Goal: Task Accomplishment & Management: Manage account settings

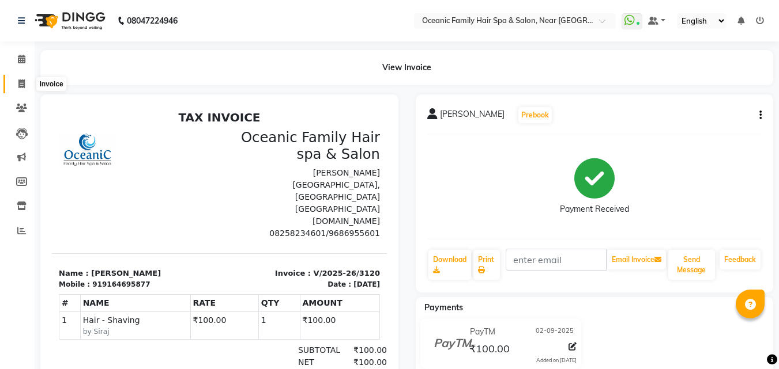
click at [18, 83] on icon at bounding box center [21, 84] width 6 height 9
select select "service"
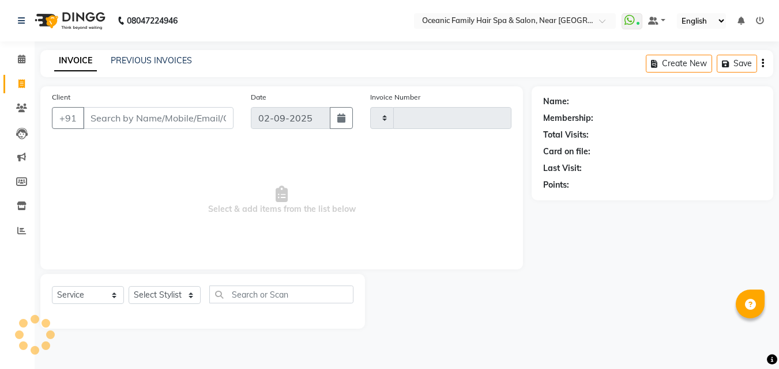
type input "3121"
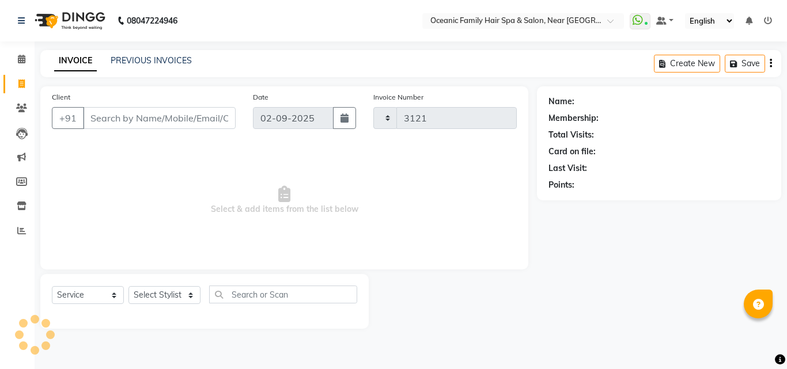
select select "4366"
click at [22, 56] on icon at bounding box center [21, 59] width 7 height 9
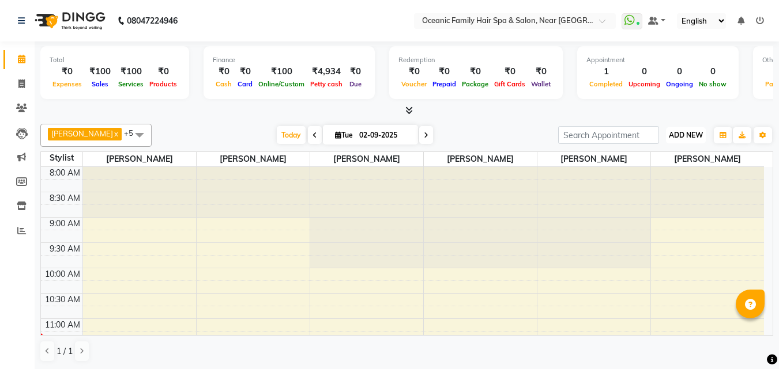
click at [681, 134] on span "ADD NEW" at bounding box center [686, 135] width 34 height 9
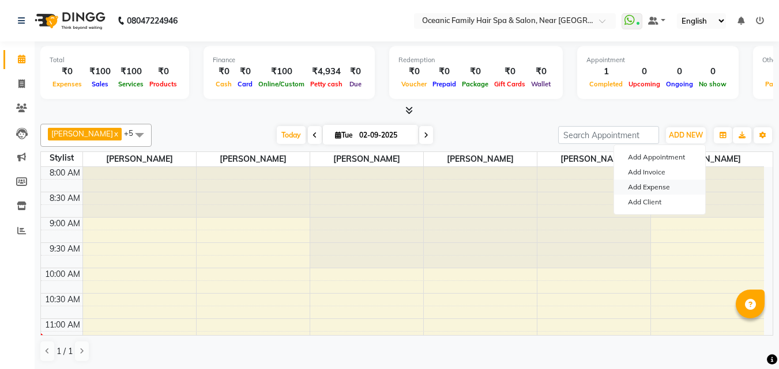
click at [672, 188] on link "Add Expense" at bounding box center [659, 187] width 91 height 15
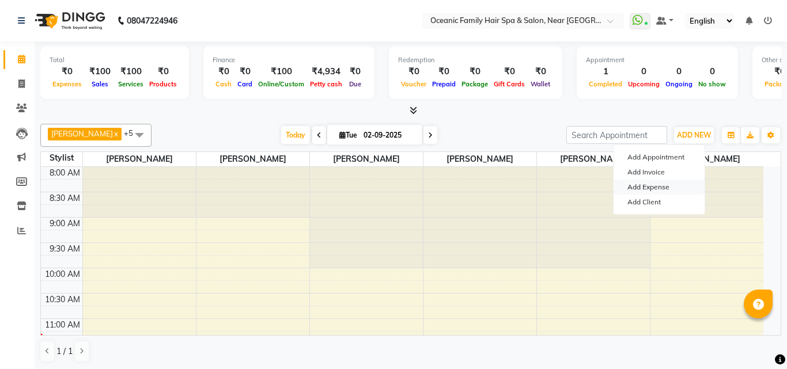
select select "1"
select select "3172"
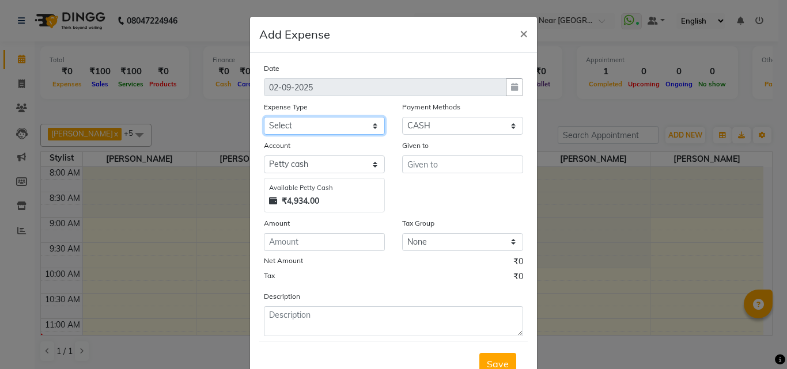
click at [372, 130] on select "Select [PERSON_NAME] [PERSON_NAME] [PERSON_NAME] Bank charges Cash transfer to …" at bounding box center [324, 126] width 121 height 18
select select "5890"
click at [264, 117] on select "Select [PERSON_NAME] [PERSON_NAME] [PERSON_NAME] Bank charges Cash transfer to …" at bounding box center [324, 126] width 121 height 18
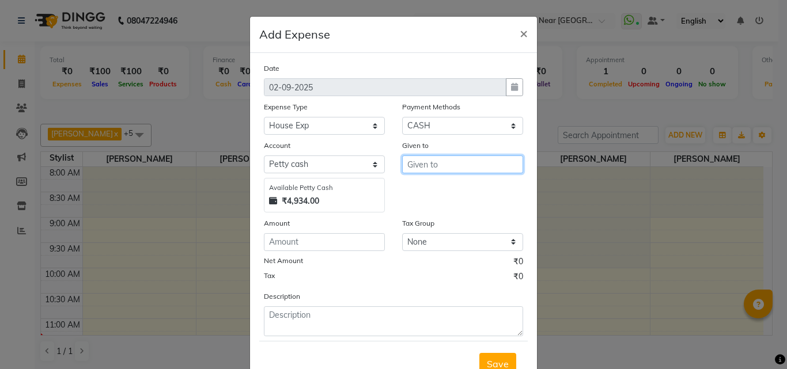
click at [426, 169] on input "text" at bounding box center [462, 165] width 121 height 18
click at [437, 190] on ngb-highlight "Tas miya" at bounding box center [435, 189] width 37 height 12
type input "[PERSON_NAME]"
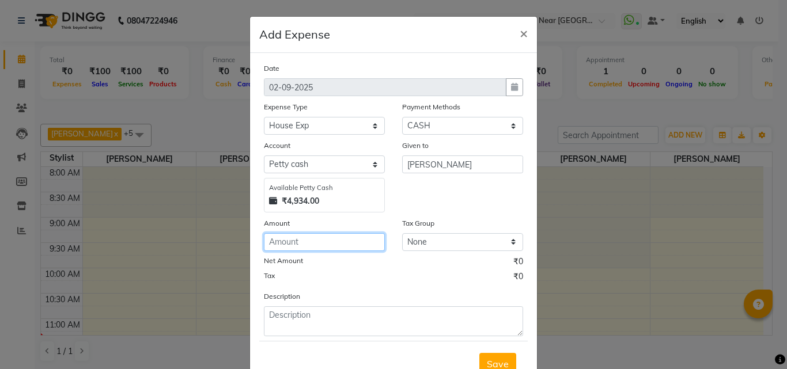
click at [365, 248] on input "number" at bounding box center [324, 242] width 121 height 18
type input "240"
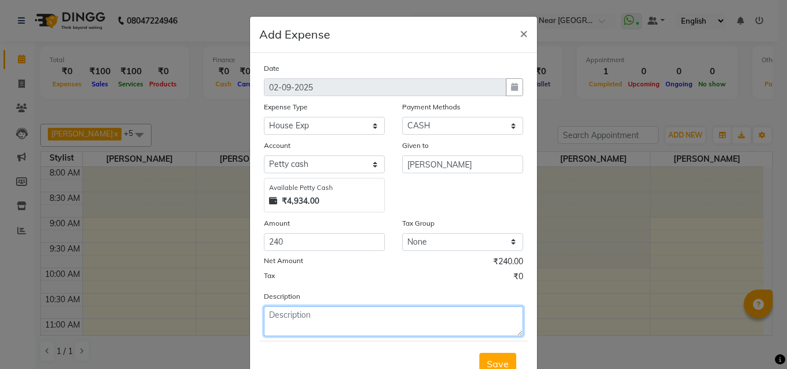
click at [355, 331] on textarea at bounding box center [393, 322] width 259 height 30
type textarea "Water"
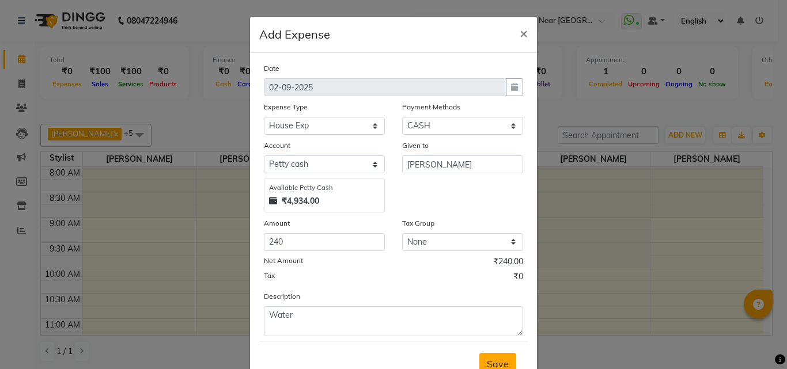
click at [501, 359] on span "Save" at bounding box center [498, 365] width 22 height 12
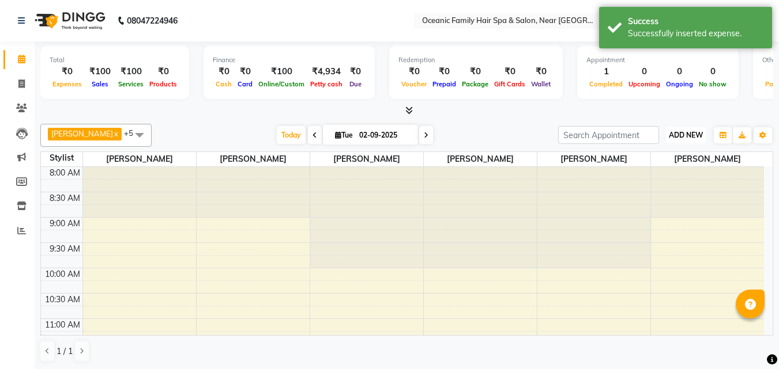
click at [684, 131] on span "ADD NEW" at bounding box center [686, 135] width 34 height 9
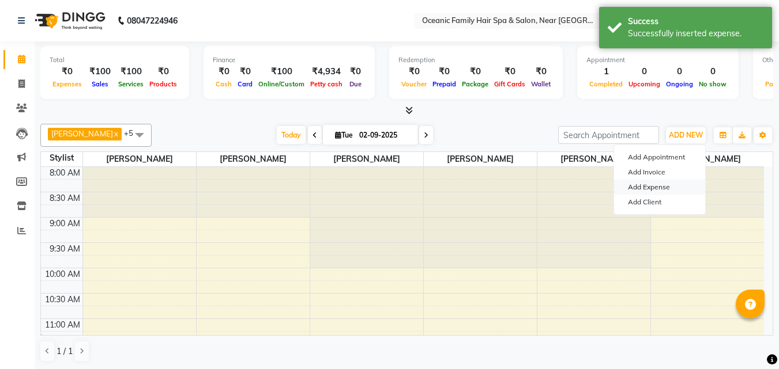
click at [665, 183] on link "Add Expense" at bounding box center [659, 187] width 91 height 15
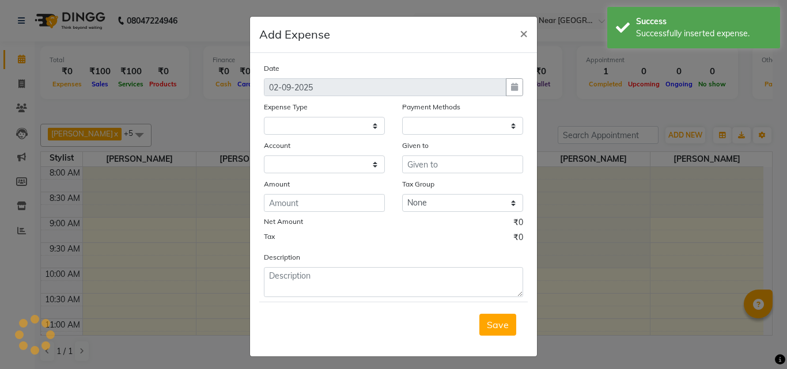
select select
select select "1"
select select "3172"
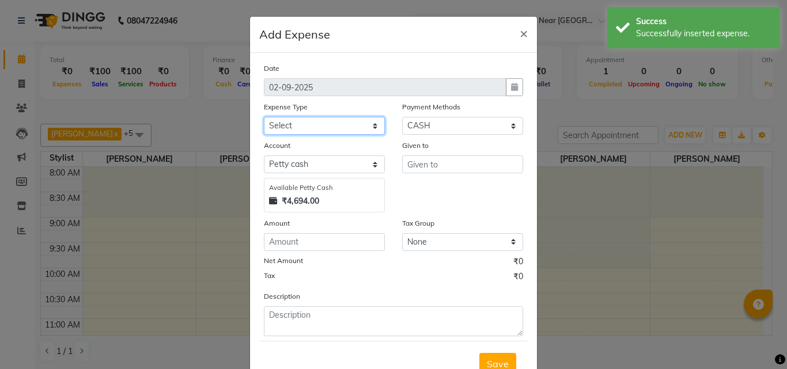
click at [375, 126] on select "Select [PERSON_NAME] [PERSON_NAME] [PERSON_NAME] Bank charges Cash transfer to …" at bounding box center [324, 126] width 121 height 18
select select "5534"
click at [264, 117] on select "Select [PERSON_NAME] [PERSON_NAME] [PERSON_NAME] Bank charges Cash transfer to …" at bounding box center [324, 126] width 121 height 18
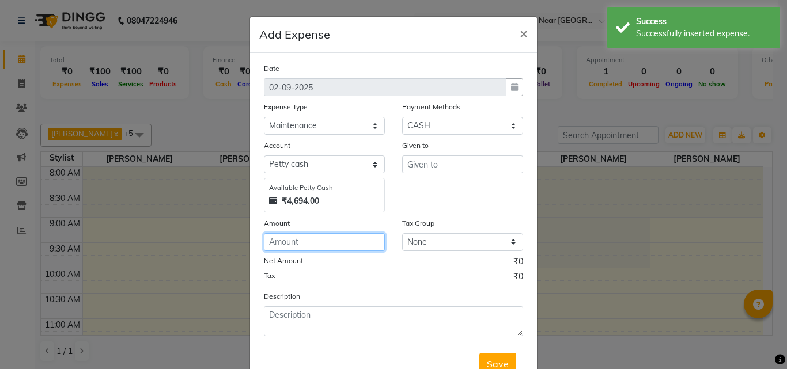
click at [354, 250] on input "number" at bounding box center [324, 242] width 121 height 18
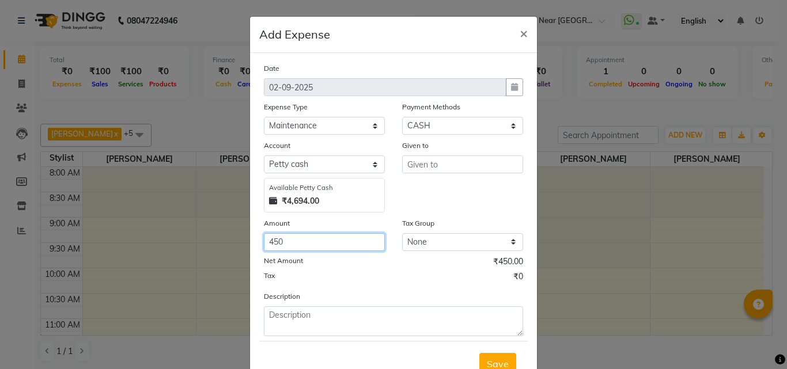
type input "450"
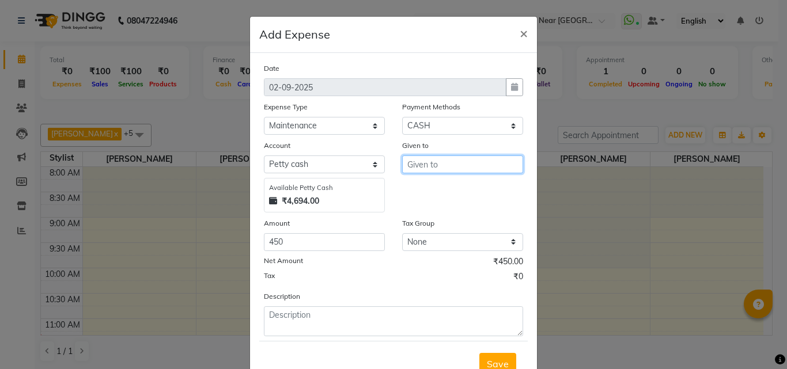
click at [477, 161] on input "text" at bounding box center [462, 165] width 121 height 18
click at [481, 189] on button "Tas miya" at bounding box center [448, 189] width 91 height 18
type input "[PERSON_NAME]"
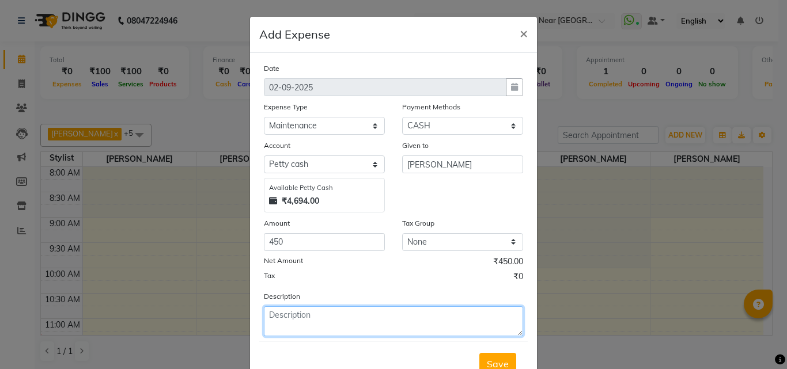
click at [372, 327] on textarea at bounding box center [393, 322] width 259 height 30
type textarea "Deisel"
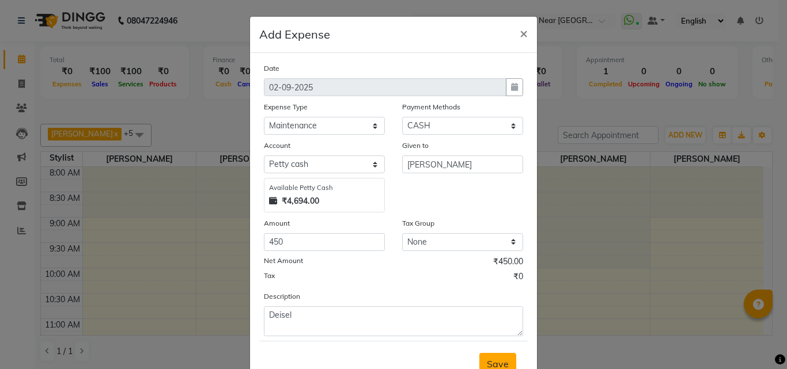
click at [507, 361] on button "Save" at bounding box center [498, 364] width 37 height 22
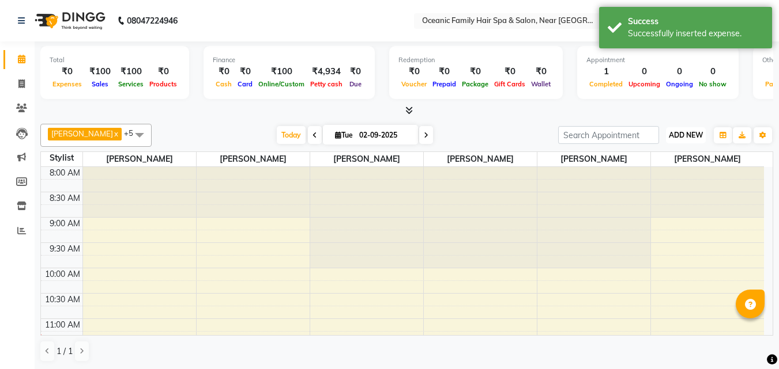
click at [679, 138] on span "ADD NEW" at bounding box center [686, 135] width 34 height 9
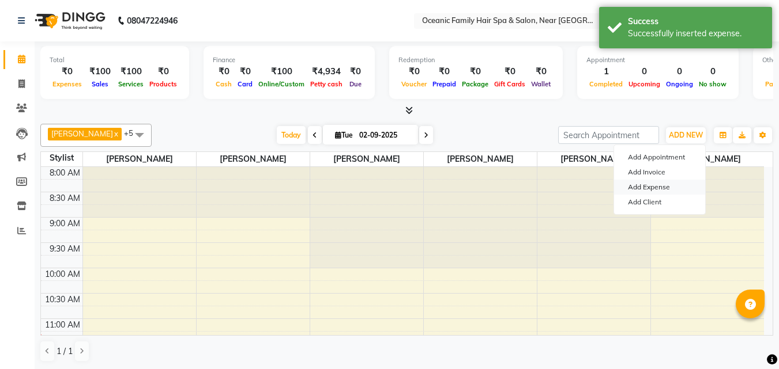
click at [665, 189] on link "Add Expense" at bounding box center [659, 187] width 91 height 15
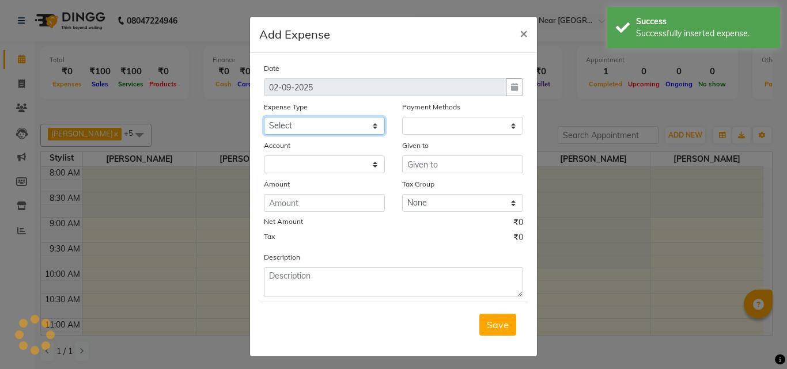
click at [375, 125] on select "Select [PERSON_NAME] [PERSON_NAME] [PERSON_NAME] Bank charges Cash transfer to …" at bounding box center [324, 126] width 121 height 18
select select "1"
select select "3172"
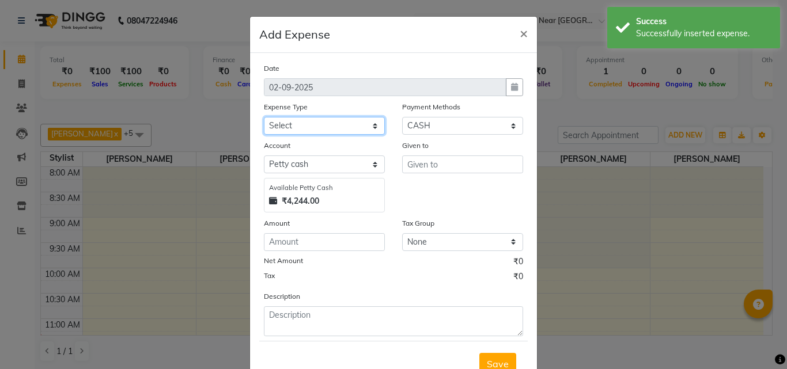
select select "5534"
click at [264, 117] on select "Select [PERSON_NAME] [PERSON_NAME] [PERSON_NAME] Bank charges Cash transfer to …" at bounding box center [324, 126] width 121 height 18
click at [335, 251] on div "Date [DATE] Expense Type Select [PERSON_NAME] [PERSON_NAME] [PERSON_NAME] Bank …" at bounding box center [393, 199] width 259 height 274
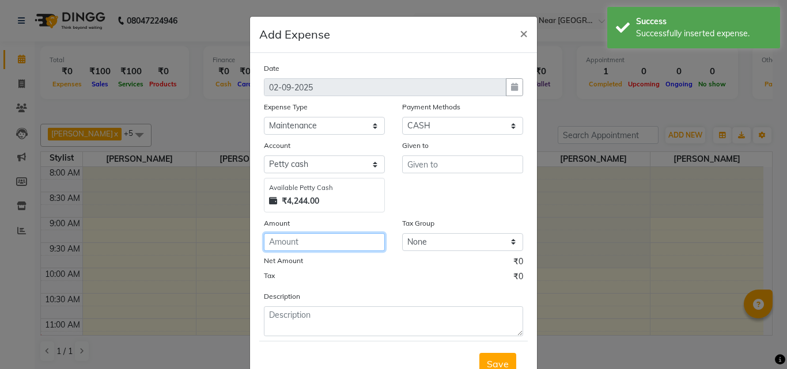
click at [349, 248] on input "number" at bounding box center [324, 242] width 121 height 18
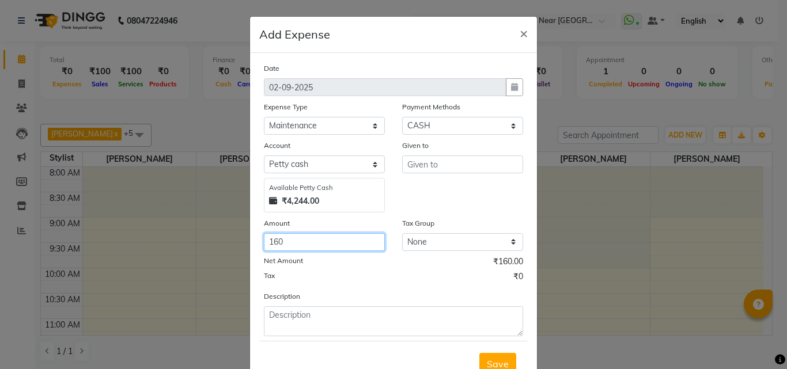
type input "160"
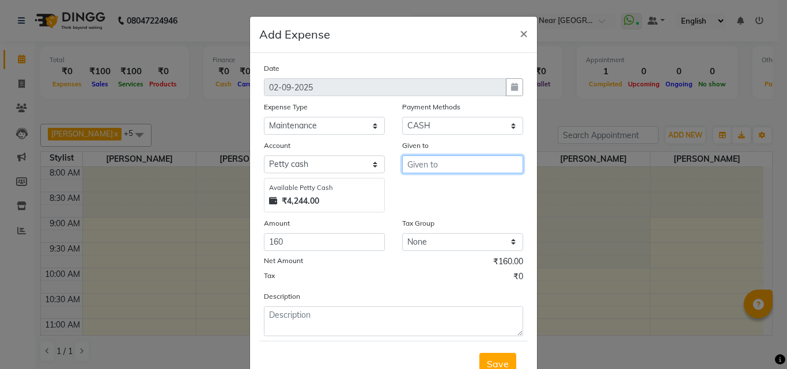
click at [476, 172] on input "text" at bounding box center [462, 165] width 121 height 18
click at [473, 185] on button "Tas miya" at bounding box center [448, 189] width 91 height 18
type input "[PERSON_NAME]"
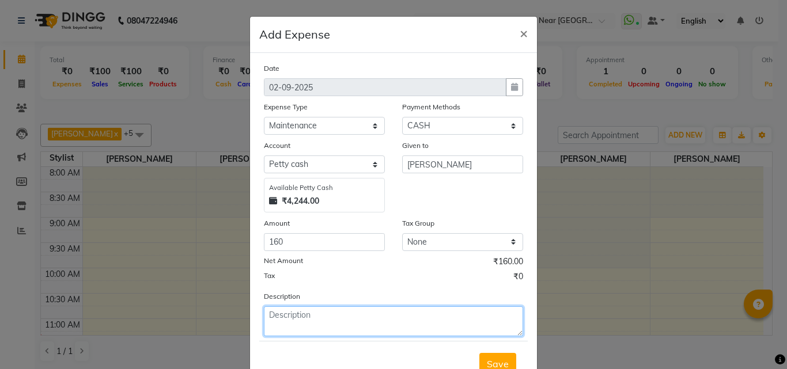
click at [330, 331] on textarea at bounding box center [393, 322] width 259 height 30
type textarea "water"
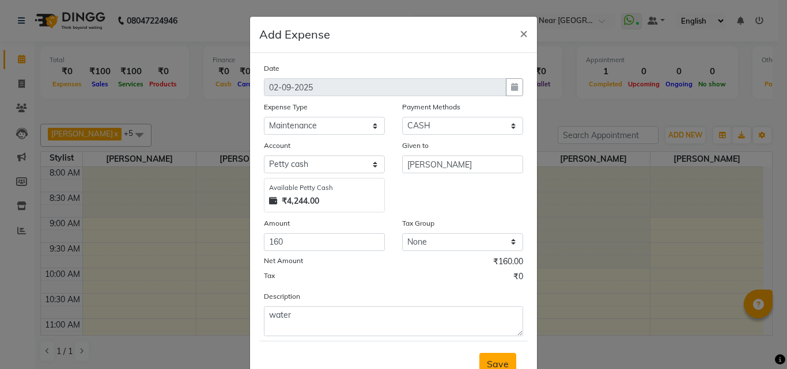
click at [499, 366] on span "Save" at bounding box center [498, 365] width 22 height 12
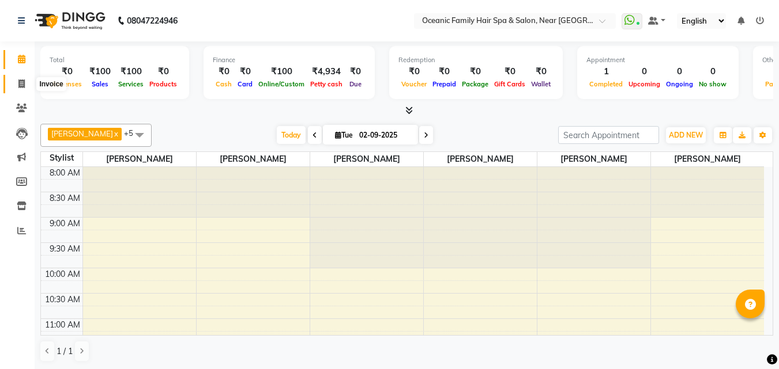
click at [17, 84] on span at bounding box center [22, 84] width 20 height 13
select select "service"
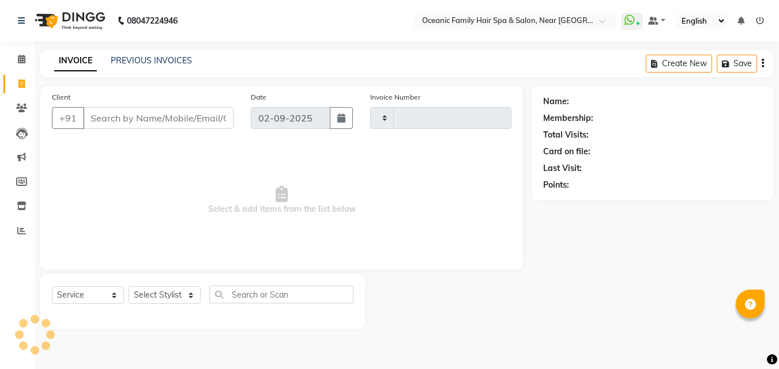
type input "3121"
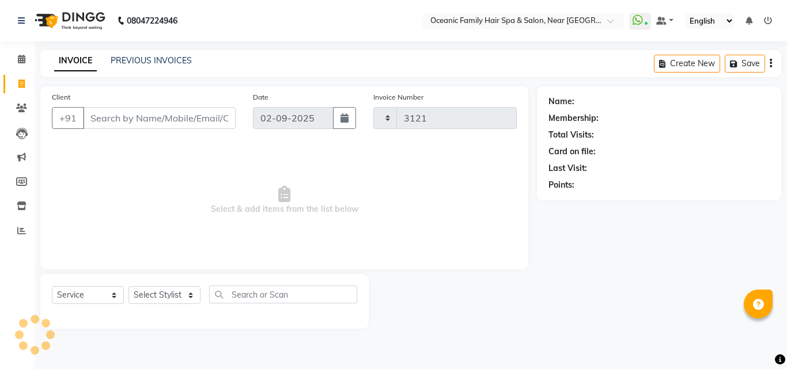
select select "4366"
click at [197, 301] on select "Select Stylist [PERSON_NAME] [PERSON_NAME] [PERSON_NAME] Riyasat [PERSON_NAME] …" at bounding box center [165, 295] width 72 height 18
select select "23958"
click at [129, 286] on select "Select Stylist [PERSON_NAME] [PERSON_NAME] [PERSON_NAME] Riyasat [PERSON_NAME] …" at bounding box center [165, 295] width 72 height 18
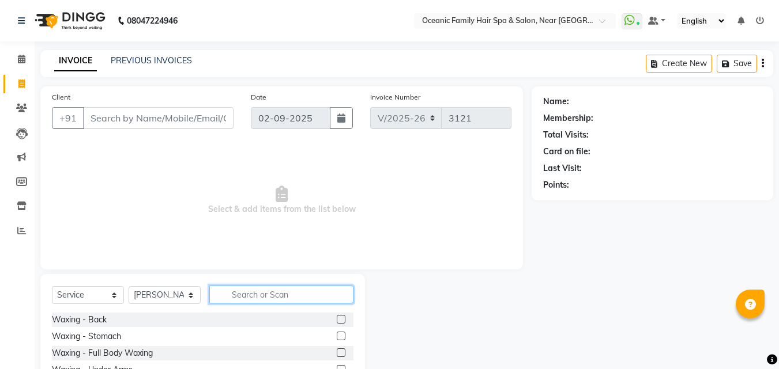
click at [263, 289] on input "text" at bounding box center [281, 295] width 144 height 18
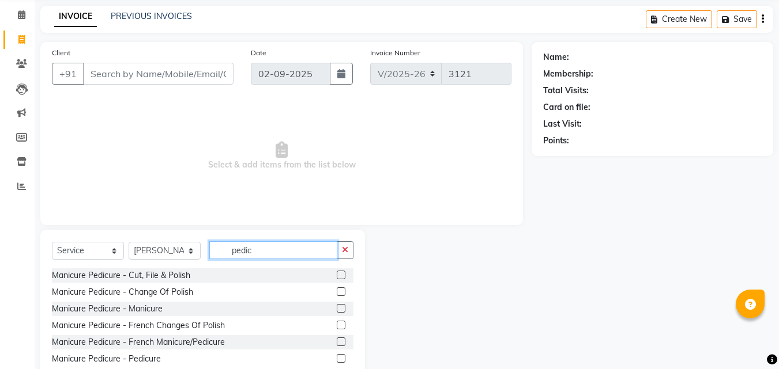
scroll to position [77, 0]
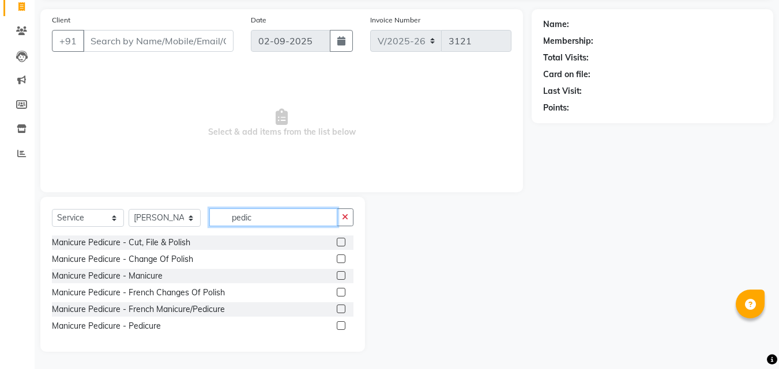
type input "pedic"
click at [341, 323] on label at bounding box center [341, 326] width 9 height 9
click at [341, 323] on input "checkbox" at bounding box center [340, 326] width 7 height 7
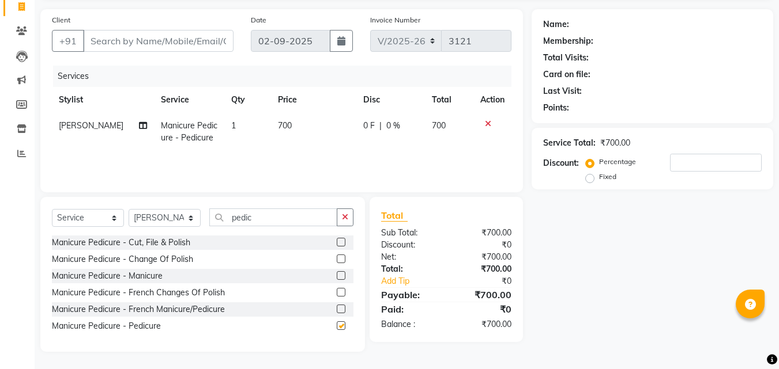
checkbox input "false"
click at [195, 37] on input "Client" at bounding box center [158, 41] width 150 height 22
type input "8"
type input "0"
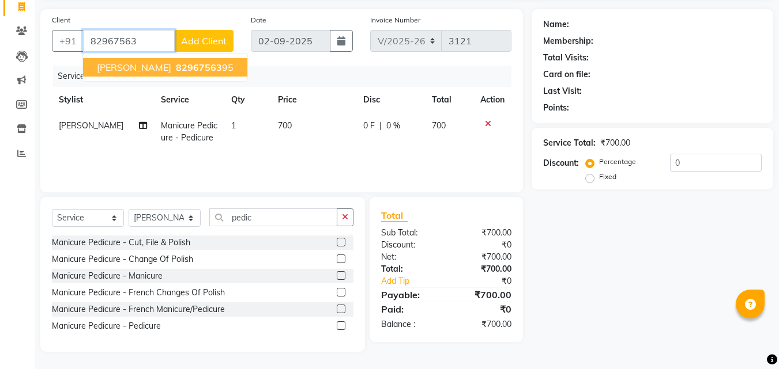
click at [195, 59] on button "[PERSON_NAME] 82967563 95" at bounding box center [165, 67] width 164 height 18
type input "8296756395"
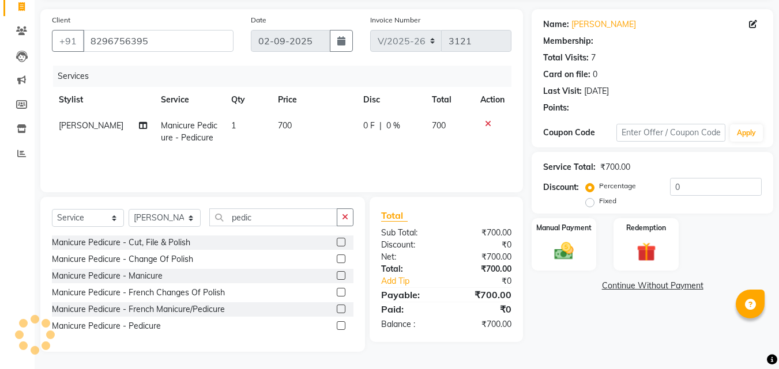
select select "1: Object"
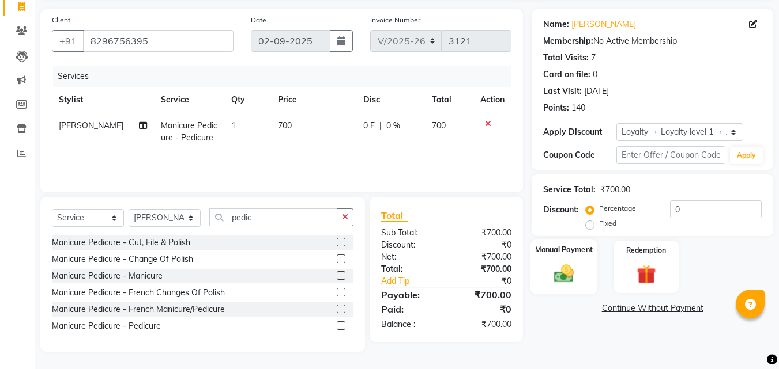
click at [561, 260] on div "Manual Payment" at bounding box center [563, 267] width 67 height 55
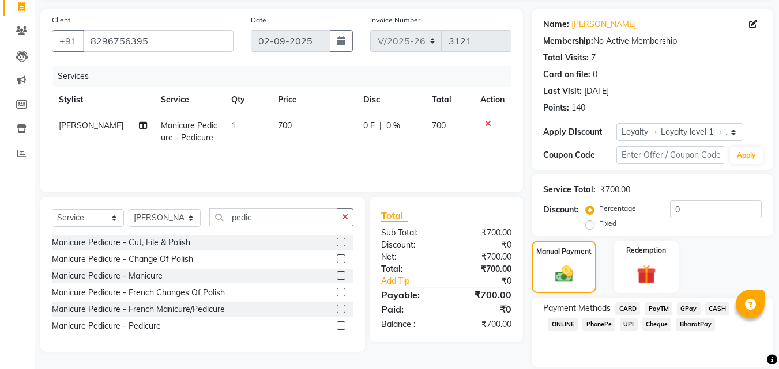
scroll to position [116, 0]
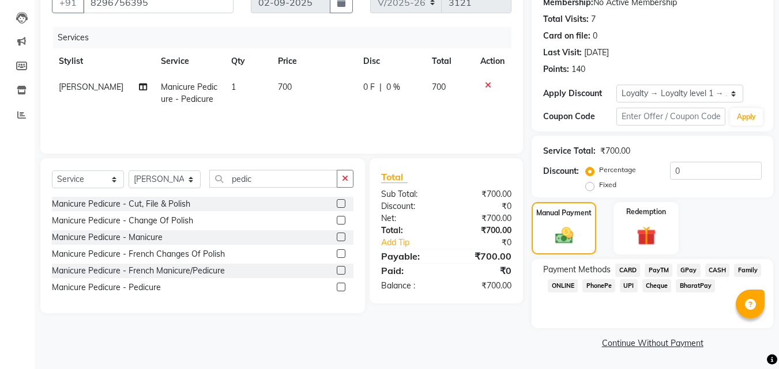
click at [721, 270] on span "CASH" at bounding box center [717, 270] width 25 height 13
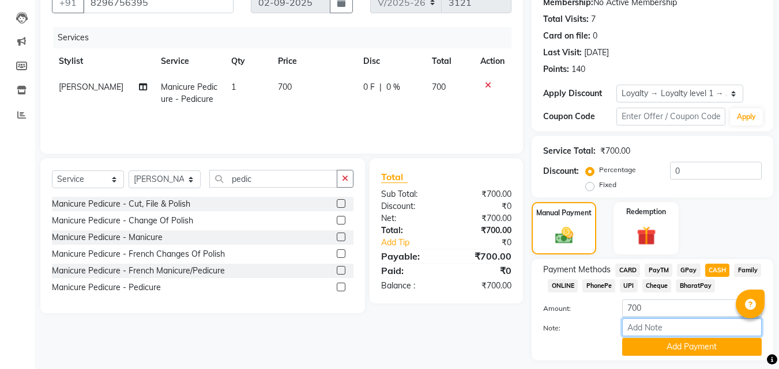
click at [717, 335] on input "Note:" at bounding box center [691, 328] width 139 height 18
click at [721, 350] on button "Add Payment" at bounding box center [691, 347] width 139 height 18
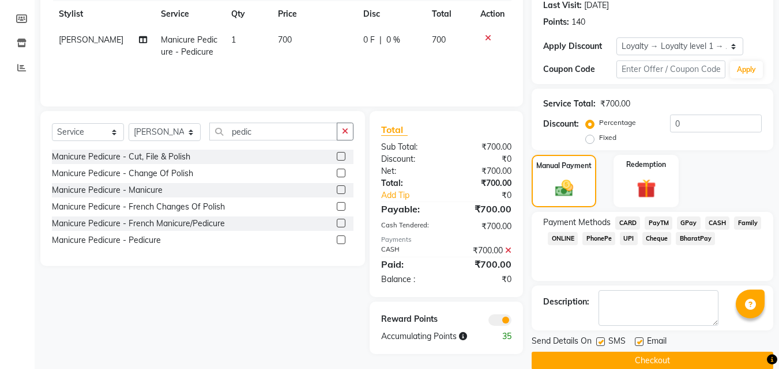
scroll to position [181, 0]
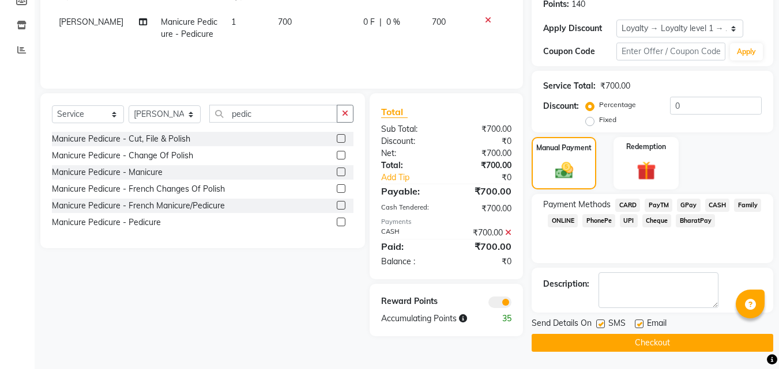
click at [706, 344] on button "Checkout" at bounding box center [652, 343] width 242 height 18
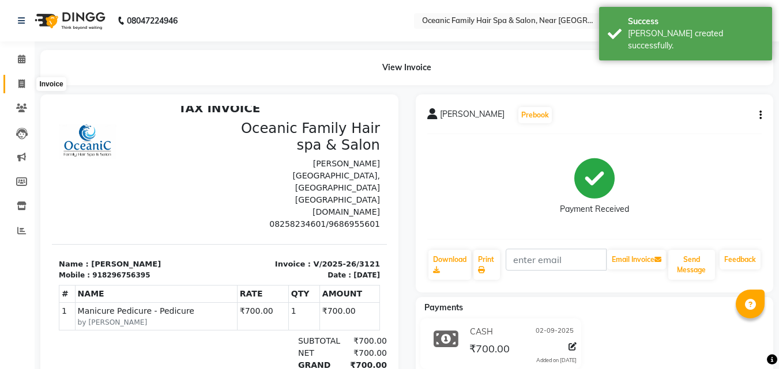
click at [21, 80] on icon at bounding box center [21, 84] width 6 height 9
select select "4366"
select select "service"
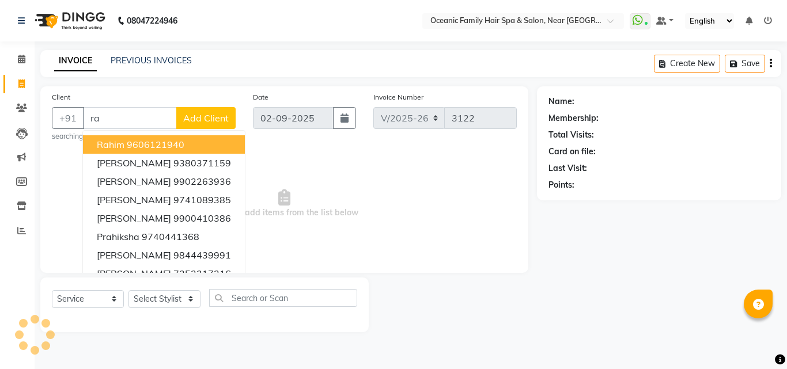
type input "r"
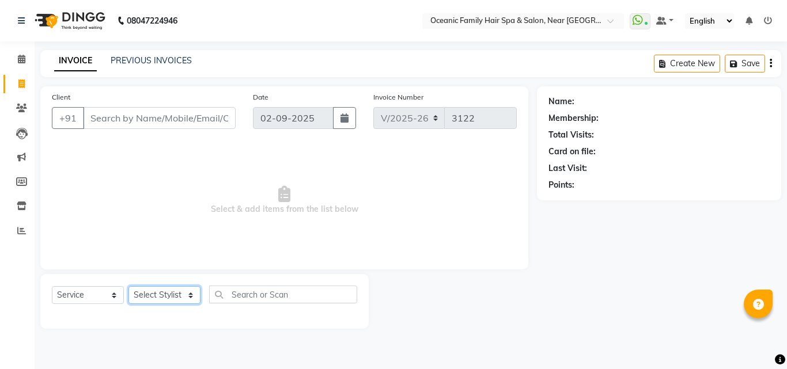
click at [190, 298] on select "Select Stylist [PERSON_NAME] [PERSON_NAME] [PERSON_NAME] Riyasat [PERSON_NAME] …" at bounding box center [165, 295] width 72 height 18
select select "23947"
click at [129, 286] on select "Select Stylist [PERSON_NAME] [PERSON_NAME] [PERSON_NAME] Riyasat [PERSON_NAME] …" at bounding box center [165, 295] width 72 height 18
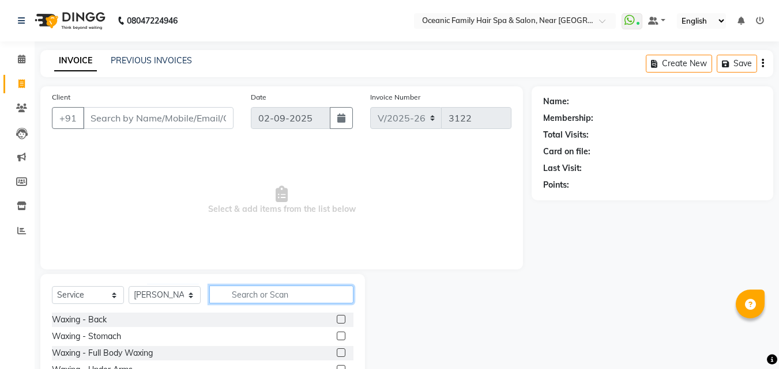
click at [336, 296] on input "text" at bounding box center [281, 295] width 144 height 18
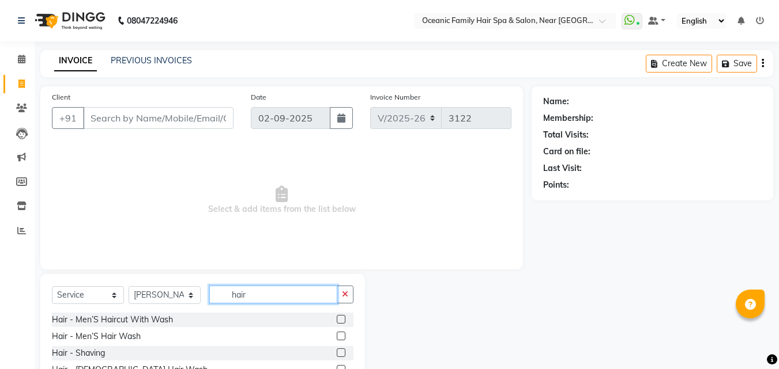
type input "hair"
click at [337, 319] on label at bounding box center [341, 319] width 9 height 9
click at [337, 319] on input "checkbox" at bounding box center [340, 319] width 7 height 7
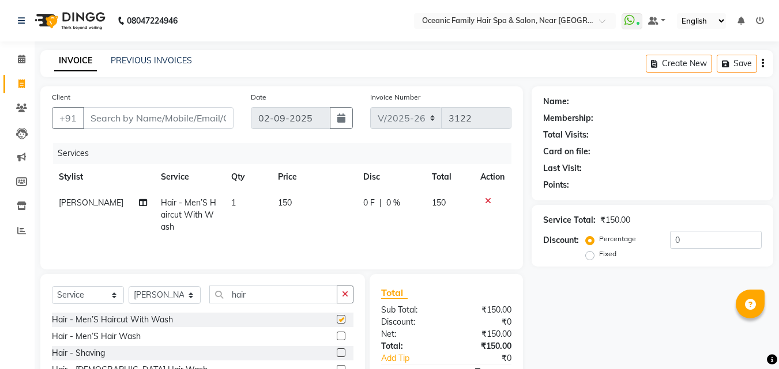
checkbox input "false"
click at [337, 352] on label at bounding box center [341, 353] width 9 height 9
click at [337, 352] on input "checkbox" at bounding box center [340, 353] width 7 height 7
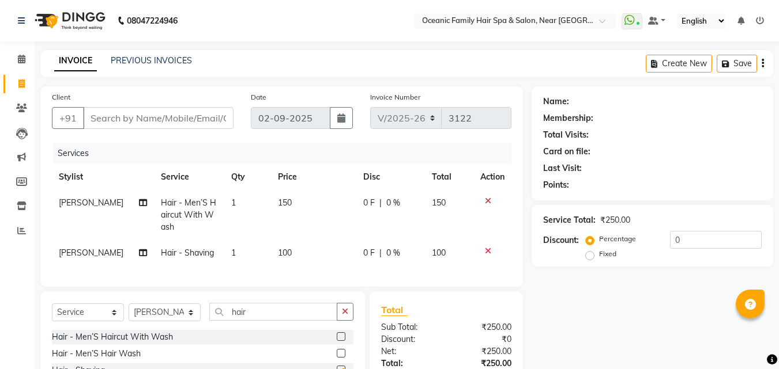
checkbox input "false"
click at [486, 200] on icon at bounding box center [488, 201] width 6 height 8
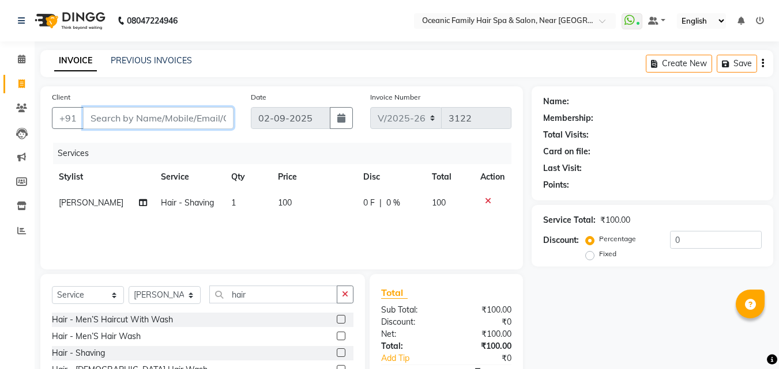
click at [134, 119] on input "Client" at bounding box center [158, 118] width 150 height 22
click at [117, 112] on input "p .r r" at bounding box center [129, 118] width 92 height 22
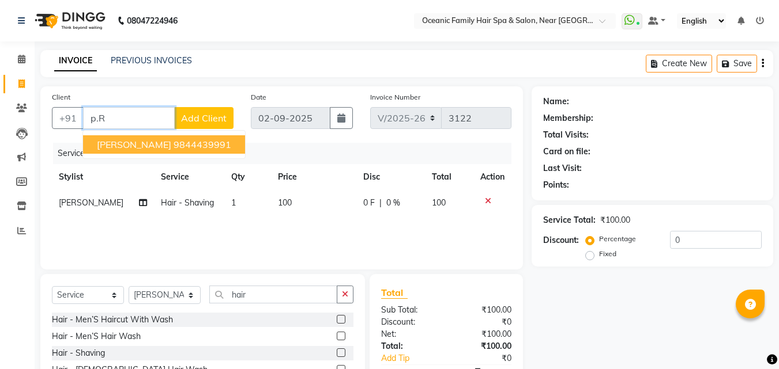
click at [173, 144] on ngb-highlight "9844439991" at bounding box center [202, 145] width 58 height 12
type input "9844439991"
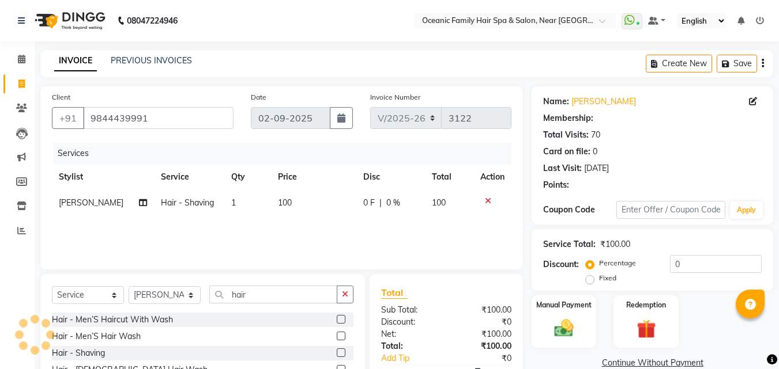
select select "1: Object"
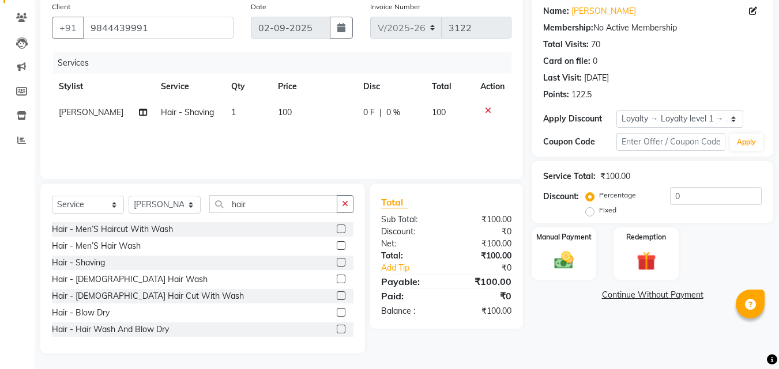
scroll to position [92, 0]
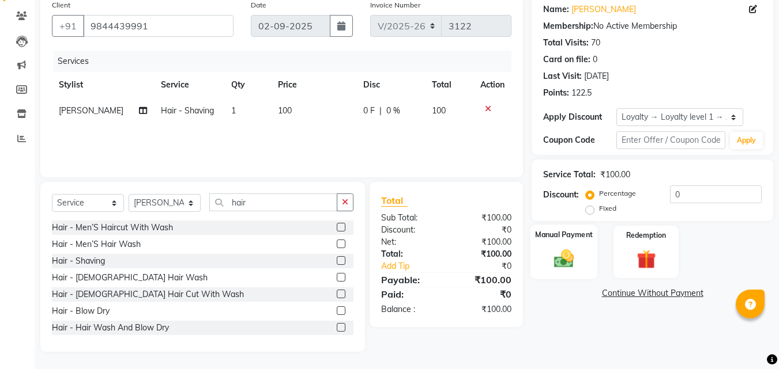
click at [559, 249] on img at bounding box center [564, 258] width 32 height 23
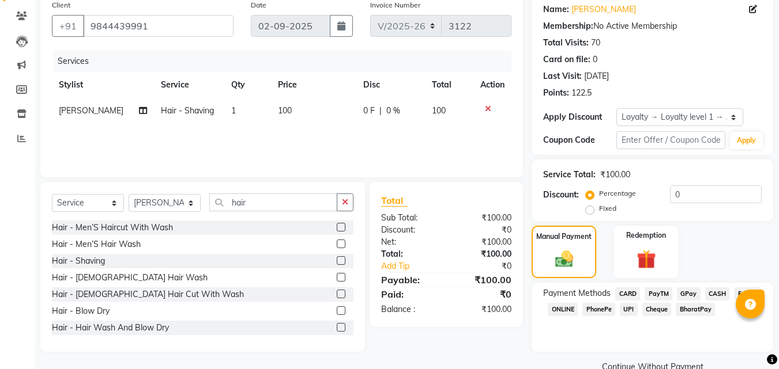
click at [718, 290] on span "CASH" at bounding box center [717, 294] width 25 height 13
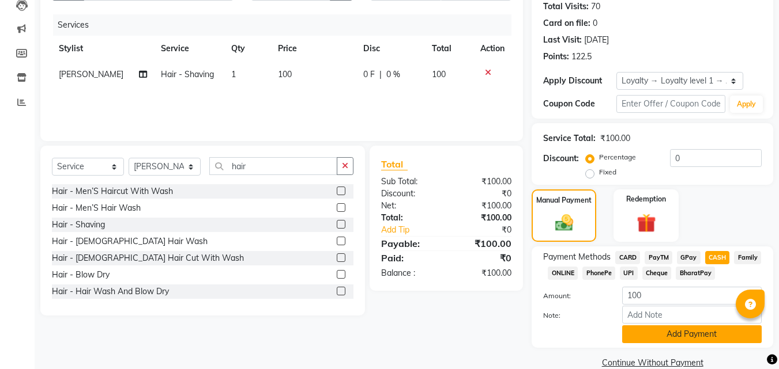
scroll to position [148, 0]
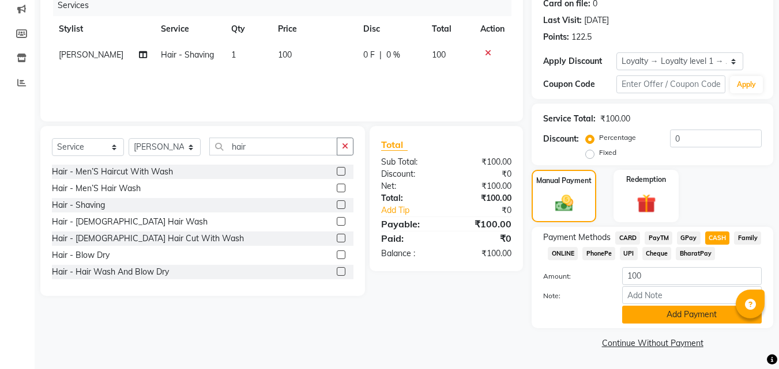
click at [737, 315] on button "Add Payment" at bounding box center [691, 315] width 139 height 18
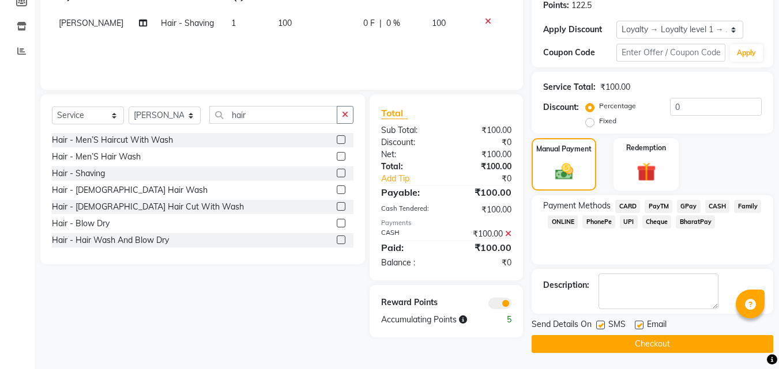
scroll to position [181, 0]
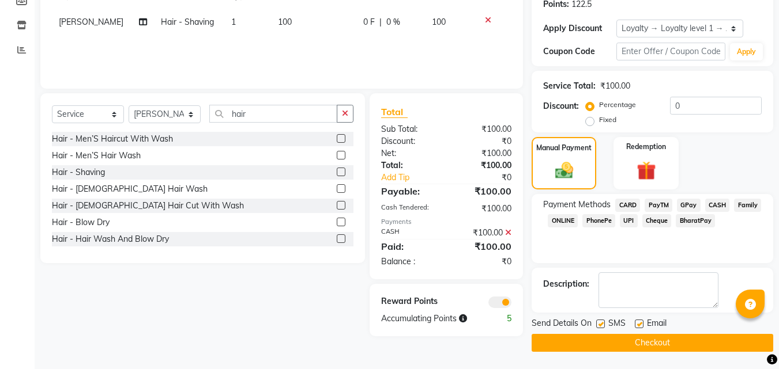
click at [721, 345] on button "Checkout" at bounding box center [652, 343] width 242 height 18
